Goal: Browse casually: Explore the website without a specific task or goal

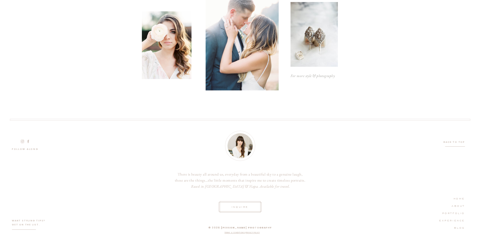
scroll to position [284, 0]
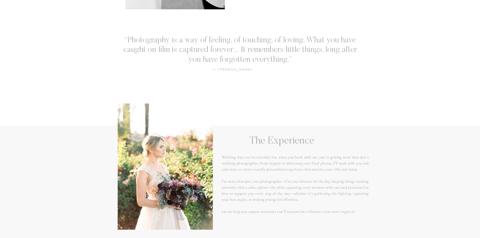
scroll to position [302, 0]
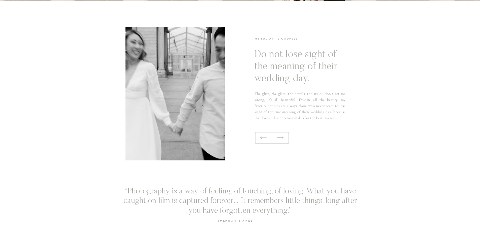
click at [282, 141] on icon at bounding box center [280, 138] width 7 height 8
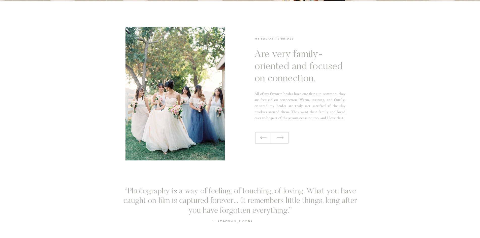
click at [280, 140] on icon at bounding box center [280, 138] width 7 height 8
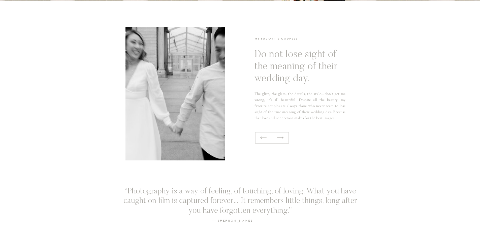
click at [281, 140] on icon at bounding box center [280, 138] width 7 height 8
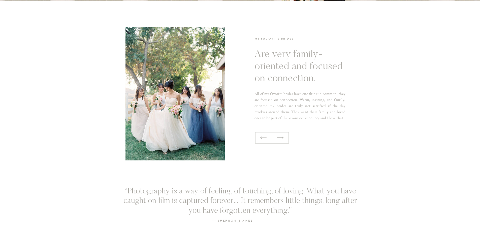
click at [281, 140] on icon at bounding box center [280, 138] width 7 height 8
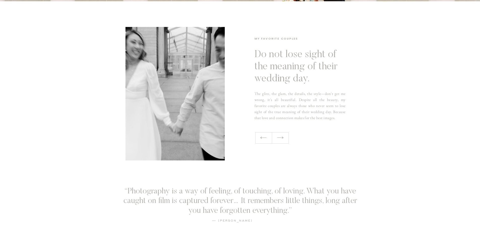
click at [281, 140] on div "The glitz, the glam, the details, the style—don't get me wrong, it's all beauti…" at bounding box center [240, 80] width 480 height 159
click at [281, 140] on icon at bounding box center [280, 138] width 7 height 8
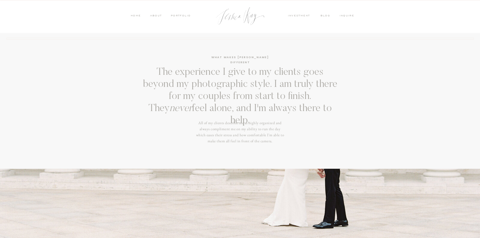
scroll to position [0, 0]
click at [137, 15] on nav "HOME" at bounding box center [135, 17] width 11 height 5
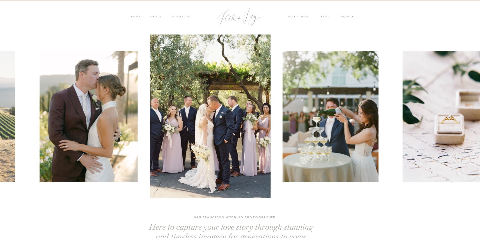
click at [378, 127] on img at bounding box center [330, 116] width 96 height 131
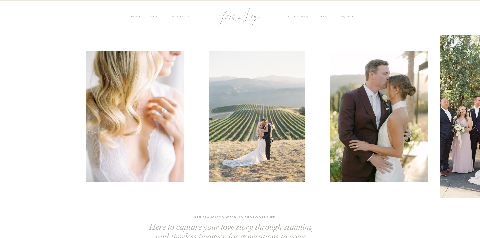
click at [414, 112] on img at bounding box center [378, 116] width 98 height 131
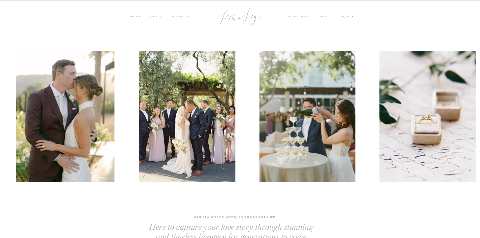
click at [411, 114] on div at bounding box center [367, 117] width 480 height 164
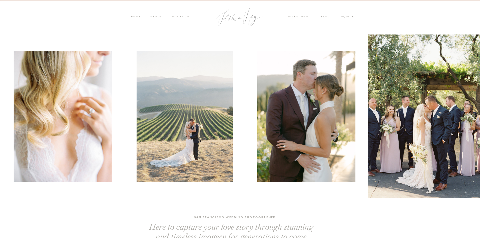
click at [355, 114] on img at bounding box center [306, 116] width 98 height 131
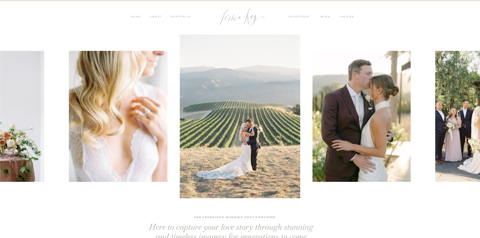
click at [318, 114] on div at bounding box center [240, 117] width 480 height 164
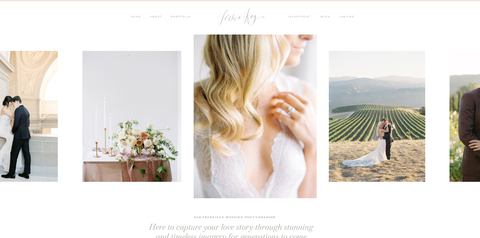
click at [181, 122] on img at bounding box center [131, 116] width 99 height 131
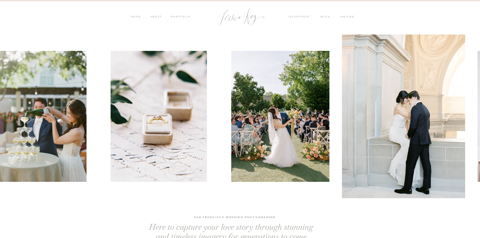
click at [318, 126] on img at bounding box center [280, 116] width 98 height 131
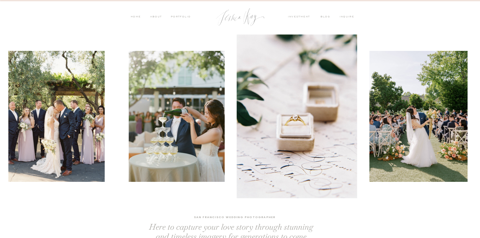
click at [225, 126] on img at bounding box center [177, 116] width 96 height 131
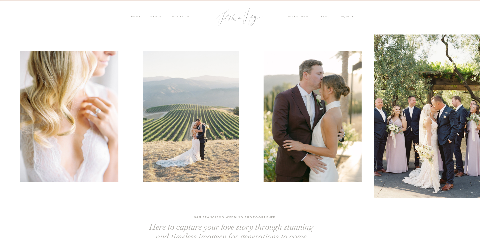
click at [330, 109] on img at bounding box center [312, 116] width 98 height 131
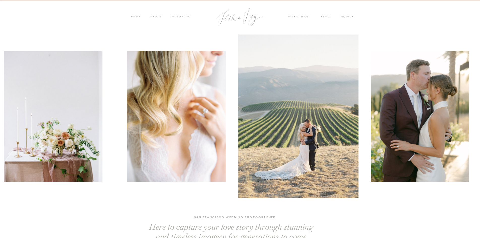
click at [225, 109] on img at bounding box center [176, 116] width 98 height 131
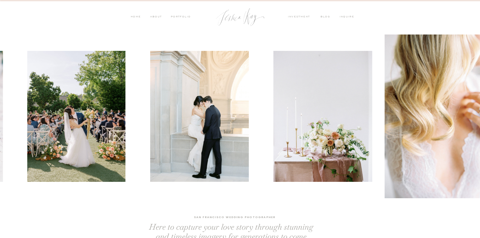
click at [372, 102] on img at bounding box center [322, 116] width 99 height 131
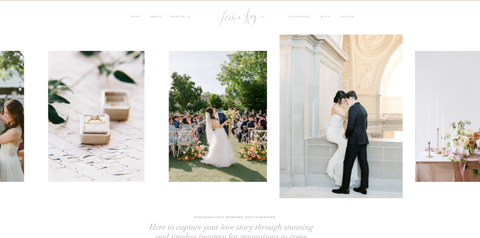
click at [276, 95] on div at bounding box center [36, 117] width 480 height 164
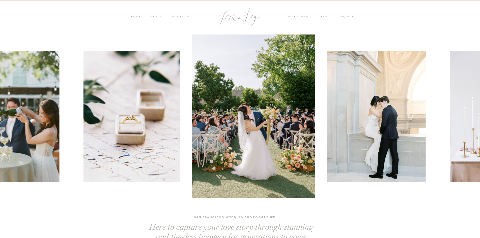
click at [180, 94] on img at bounding box center [131, 116] width 96 height 131
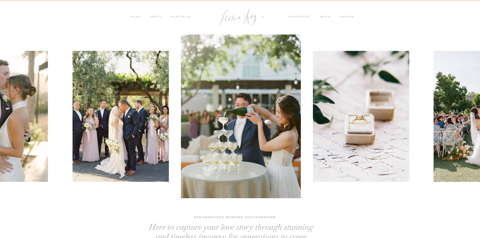
click at [301, 100] on img at bounding box center [241, 117] width 120 height 164
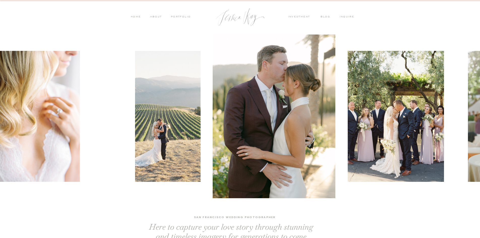
click at [335, 108] on img at bounding box center [274, 117] width 123 height 164
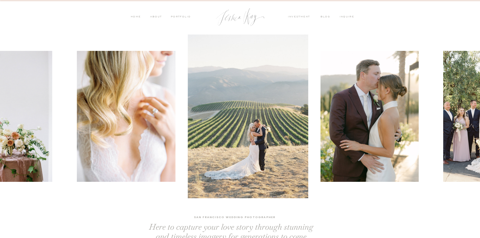
click at [308, 94] on img at bounding box center [248, 117] width 120 height 164
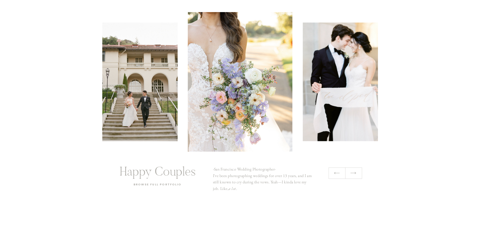
scroll to position [1033, 0]
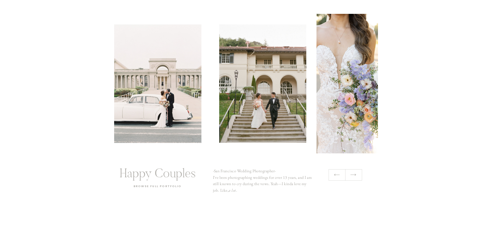
click at [273, 118] on img at bounding box center [262, 83] width 87 height 119
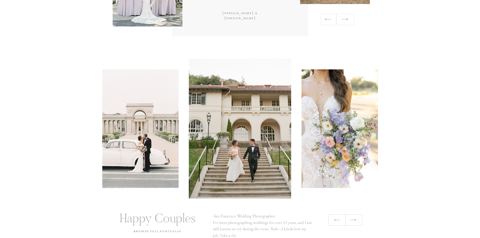
scroll to position [1058, 0]
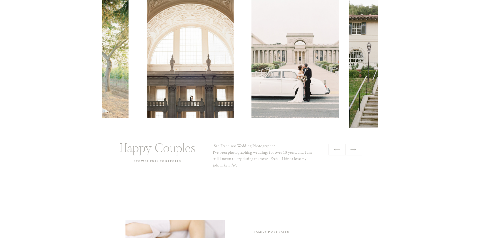
click at [349, 92] on div at bounding box center [240, 59] width 276 height 140
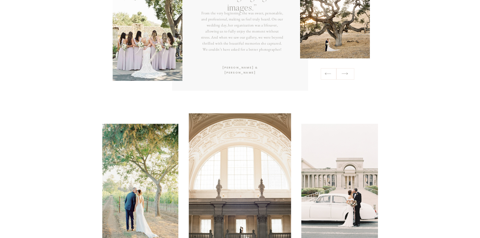
scroll to position [982, 0]
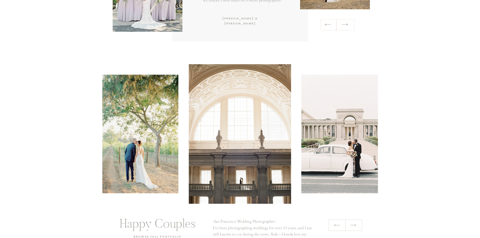
click at [110, 112] on div at bounding box center [240, 134] width 276 height 140
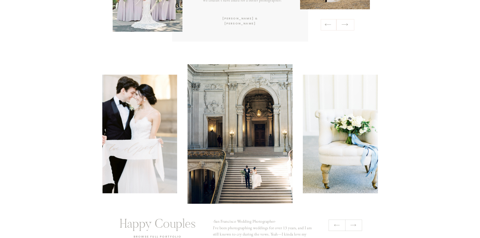
click at [187, 124] on img at bounding box center [239, 134] width 105 height 140
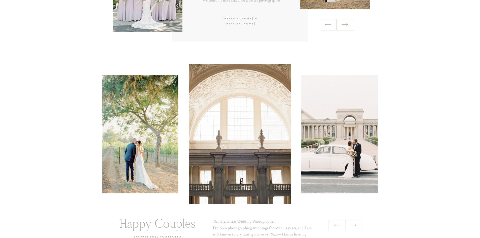
click at [189, 137] on img at bounding box center [240, 134] width 102 height 140
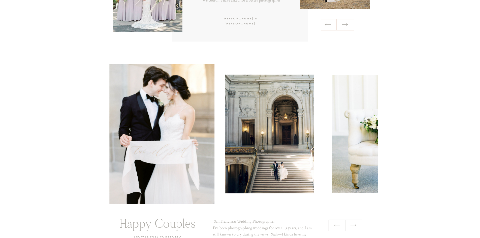
click at [137, 145] on img at bounding box center [161, 134] width 105 height 140
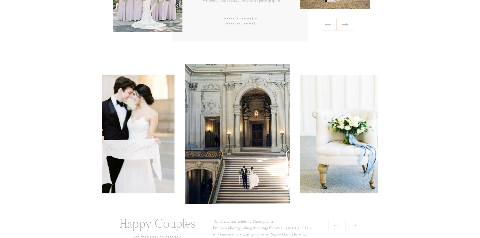
click at [283, 146] on img at bounding box center [237, 134] width 105 height 140
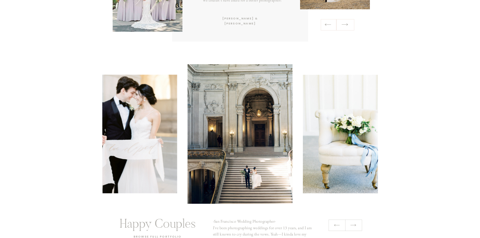
click at [272, 144] on img at bounding box center [239, 134] width 105 height 140
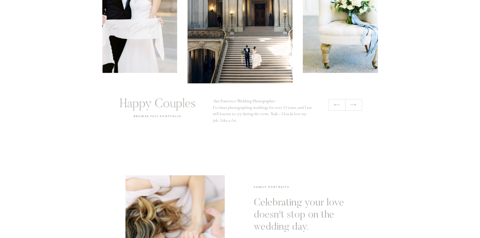
scroll to position [1033, 0]
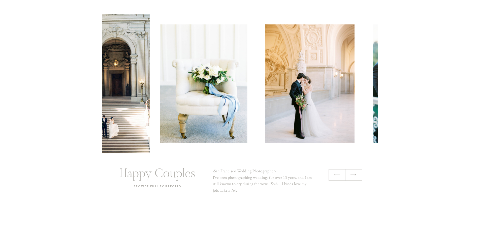
click at [165, 125] on img at bounding box center [203, 83] width 87 height 119
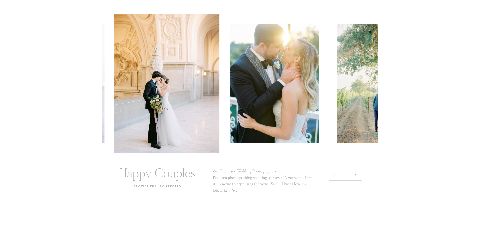
click at [230, 121] on img at bounding box center [274, 83] width 89 height 119
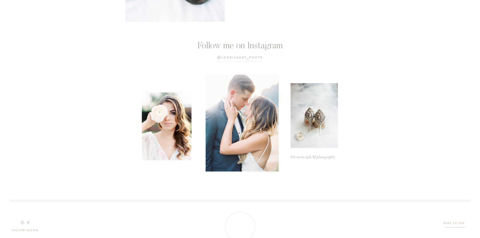
scroll to position [1480, 0]
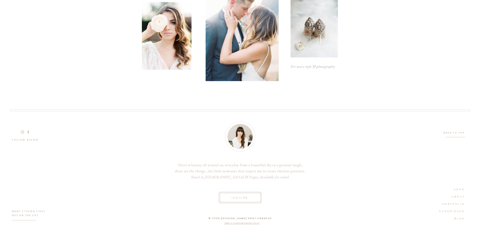
click at [27, 132] on icon at bounding box center [28, 132] width 5 height 4
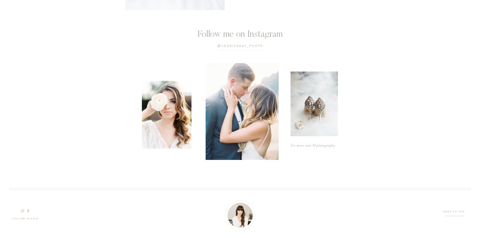
scroll to position [1329, 0]
